Goal: Information Seeking & Learning: Learn about a topic

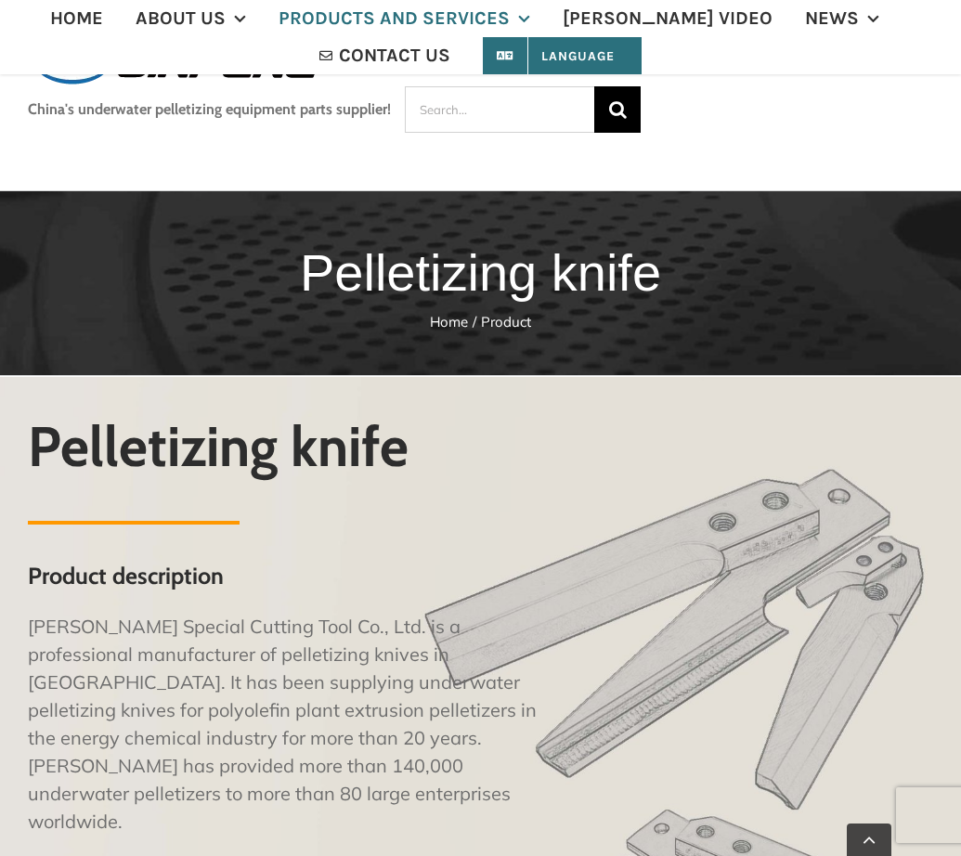
scroll to position [2972, 0]
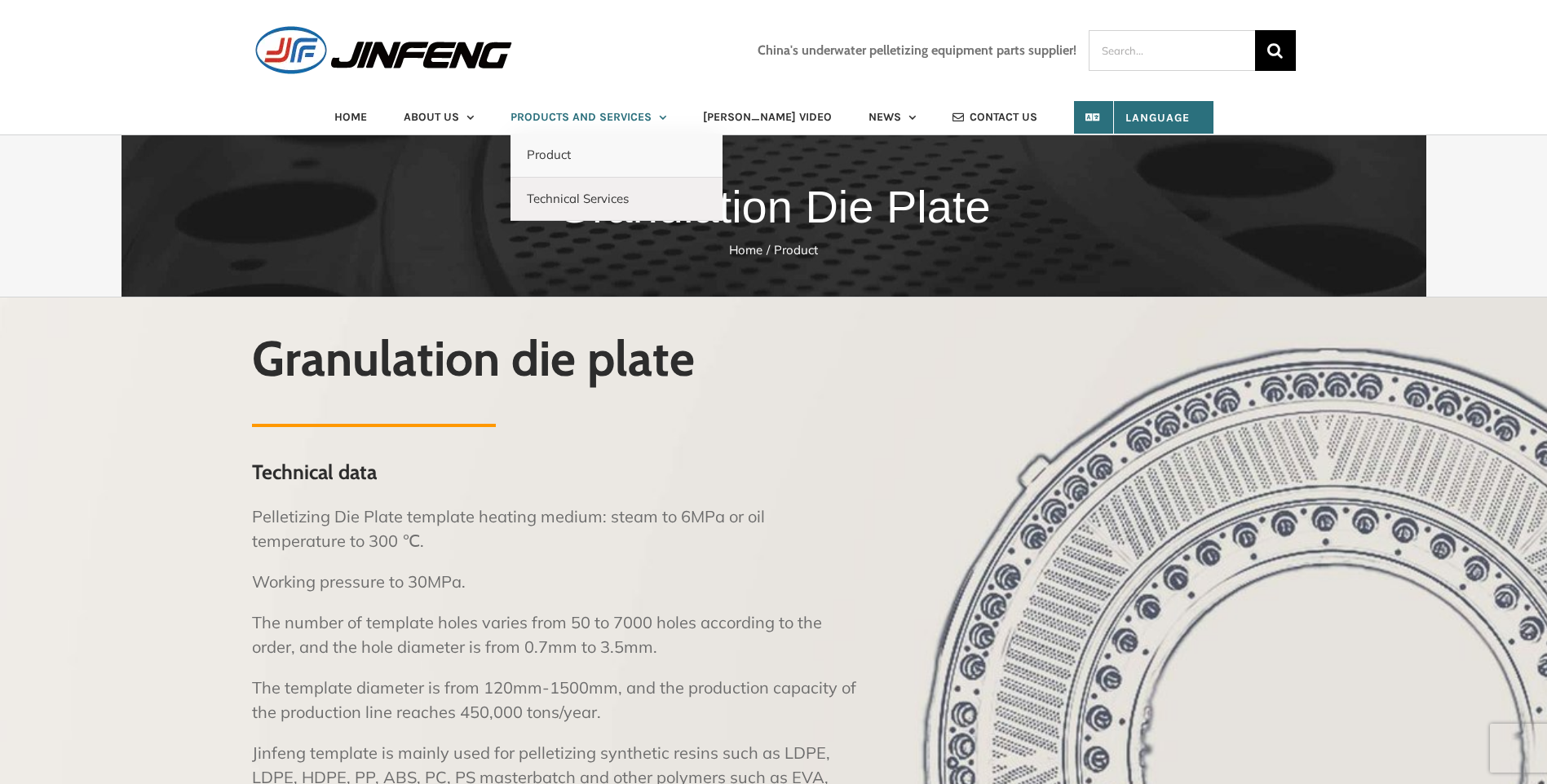
click at [601, 114] on span "PRODUCTS AND SERVICES" at bounding box center [580, 117] width 141 height 11
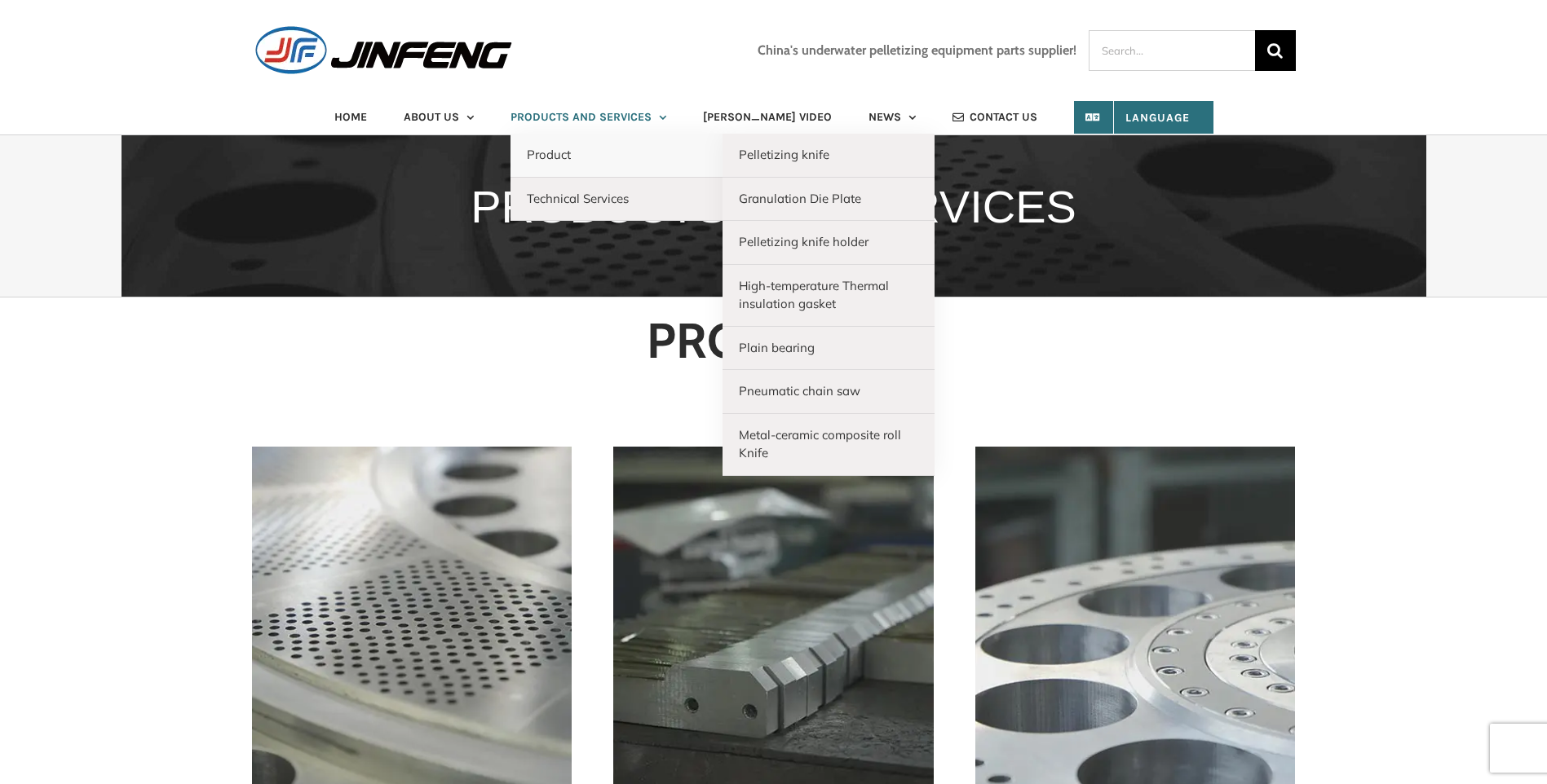
click at [571, 147] on span "Product" at bounding box center [549, 155] width 44 height 16
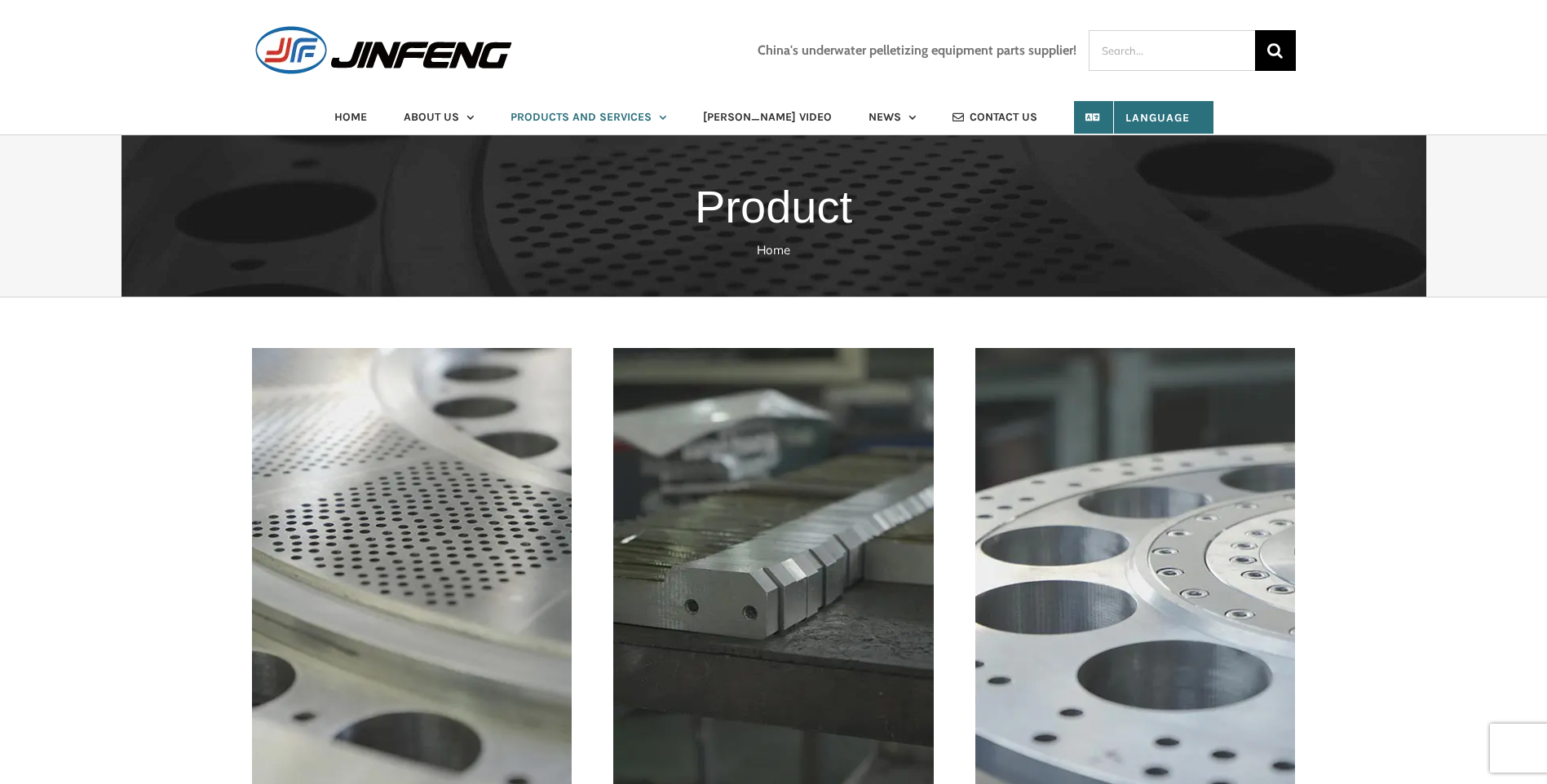
click at [603, 116] on span "PRODUCTS AND SERVICES" at bounding box center [580, 117] width 141 height 11
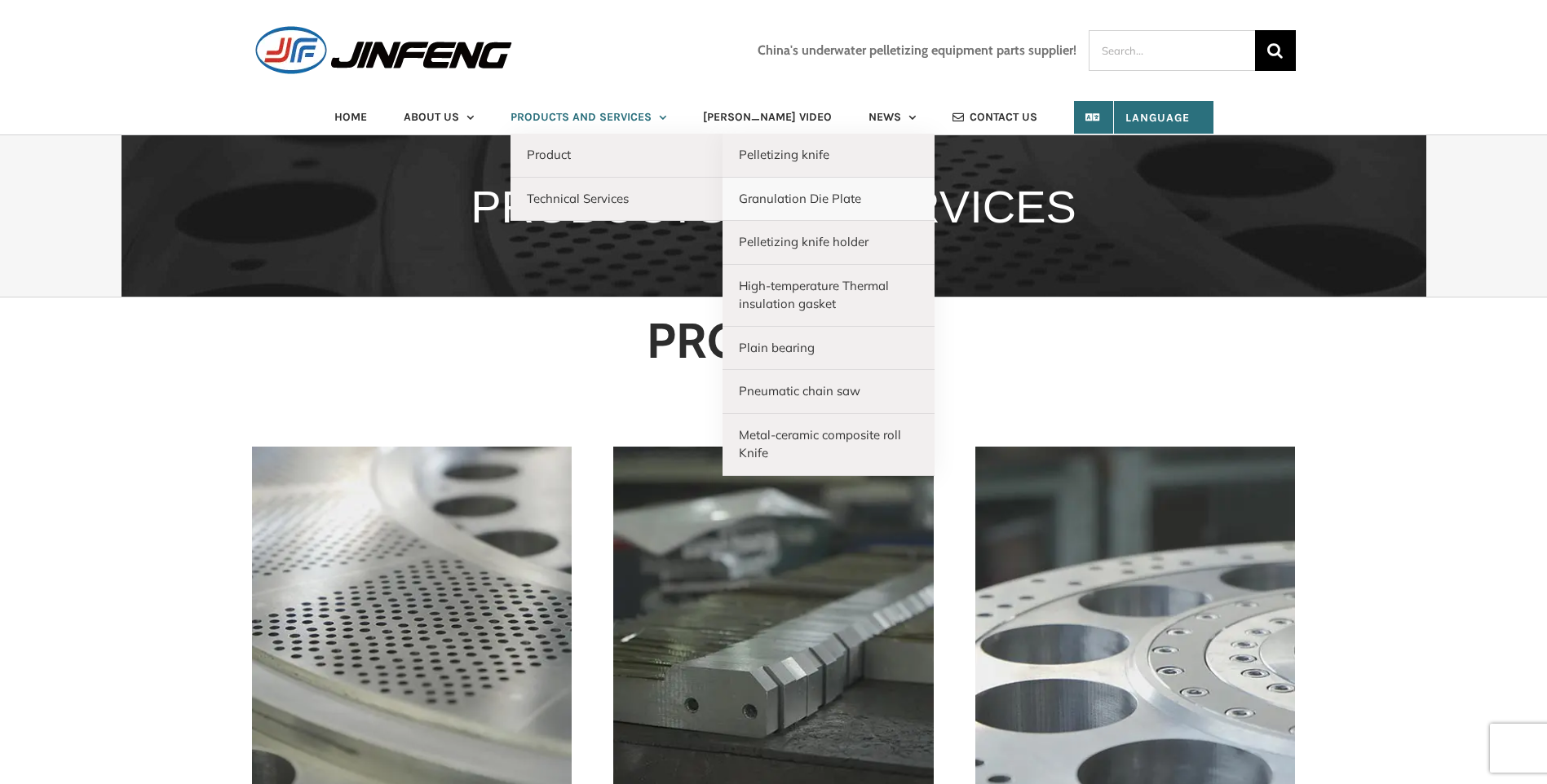
click at [898, 206] on link "Granulation Die Plate" at bounding box center [828, 199] width 212 height 44
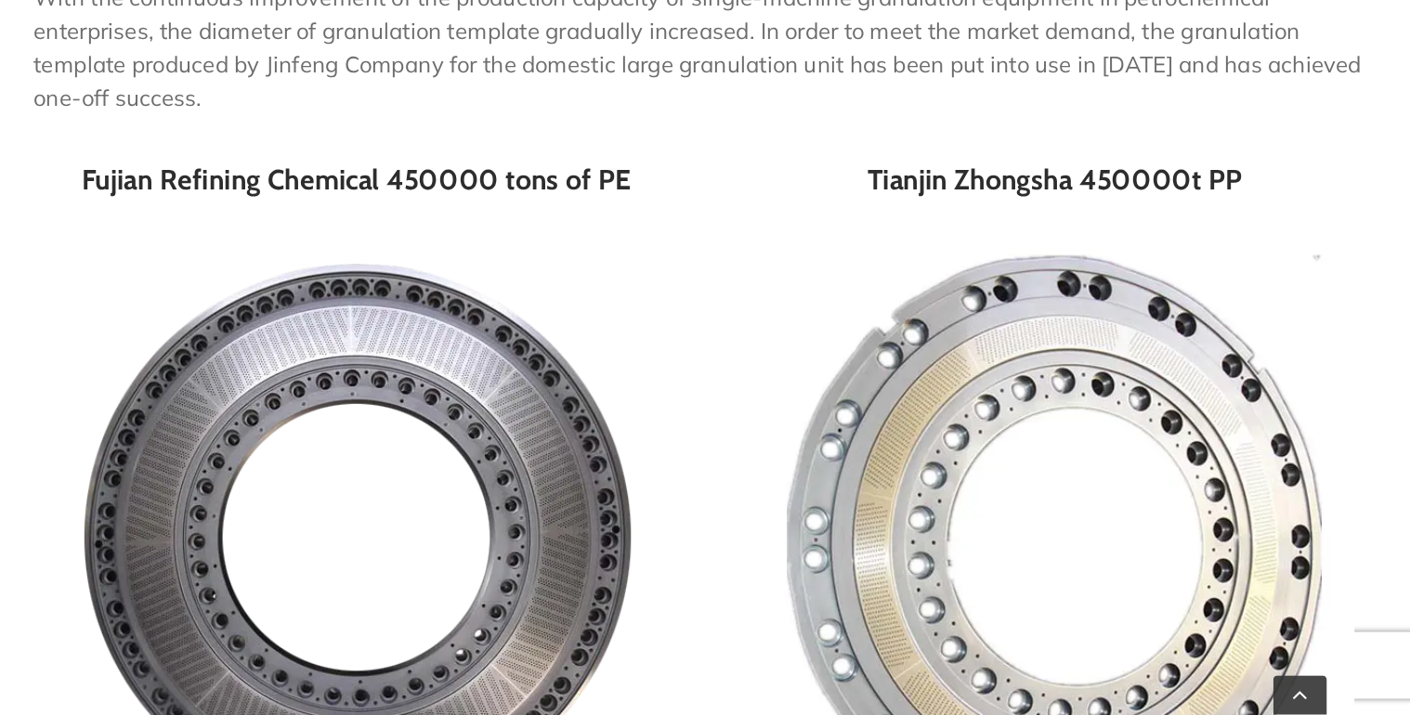
scroll to position [1547, 0]
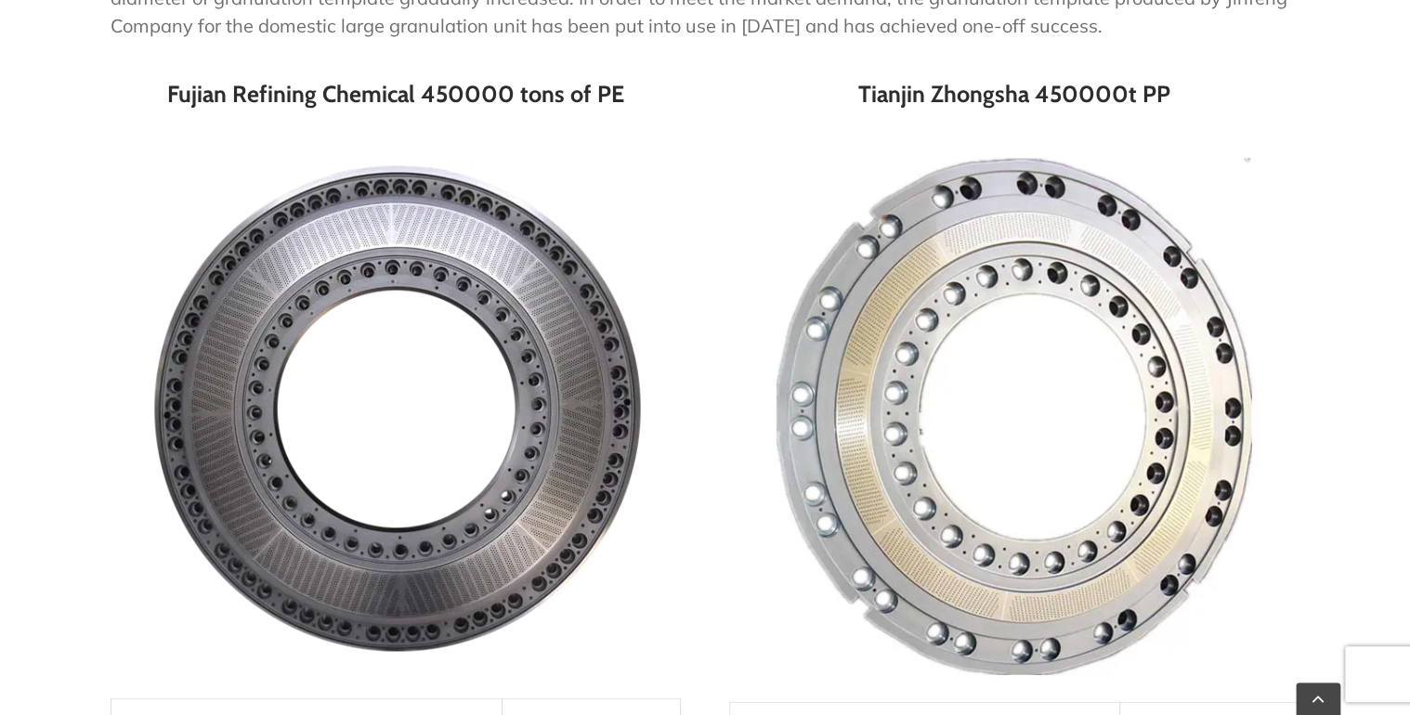
click at [106, 378] on div "Shenyang Jinfeng Granulation Die Plate Achievement Display With the continuous …" at bounding box center [705, 707] width 1410 height 1726
